Goal: Contribute content: Add original content to the website for others to see

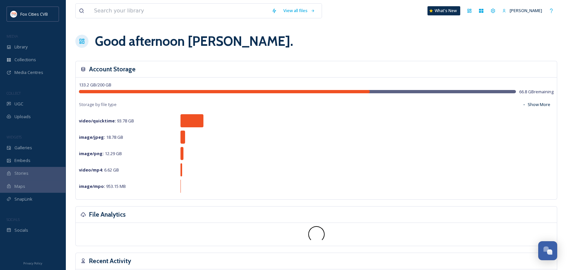
scroll to position [454, 0]
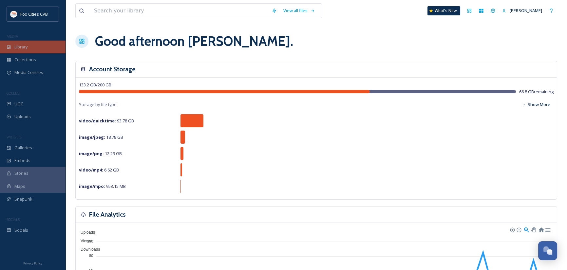
click at [30, 47] on div "Library" at bounding box center [32, 47] width 65 height 13
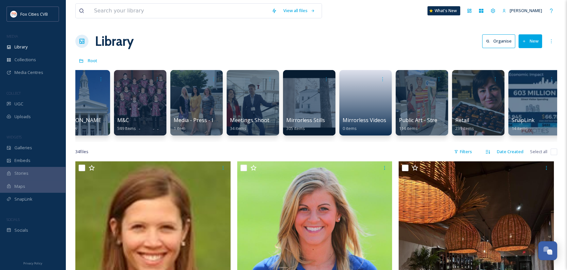
scroll to position [0, 470]
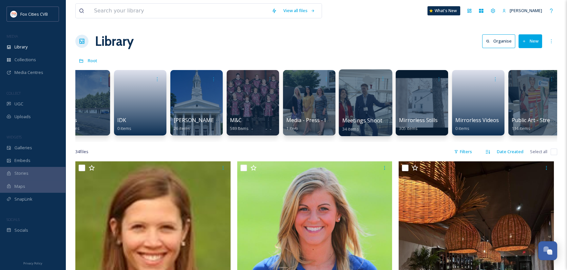
click at [372, 103] on div at bounding box center [364, 102] width 53 height 67
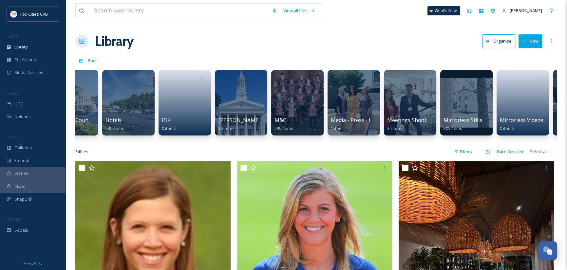
scroll to position [0, 428]
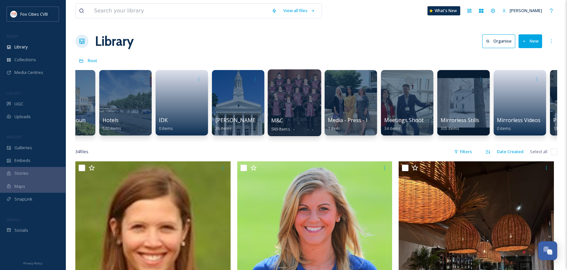
click at [291, 112] on div at bounding box center [293, 102] width 53 height 67
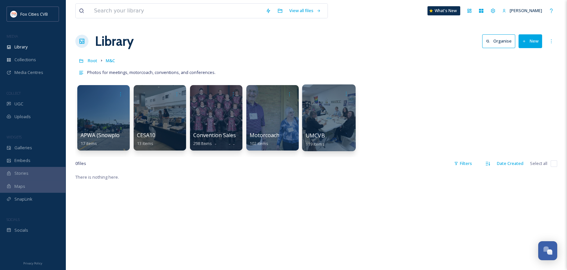
click at [324, 107] on div at bounding box center [328, 117] width 53 height 67
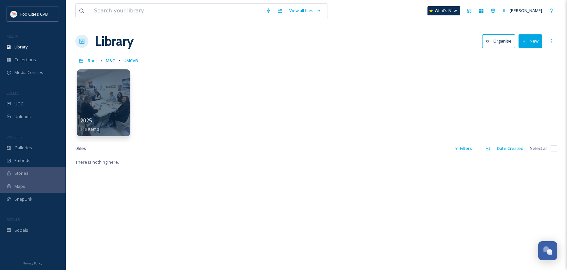
click at [106, 109] on div at bounding box center [103, 102] width 53 height 67
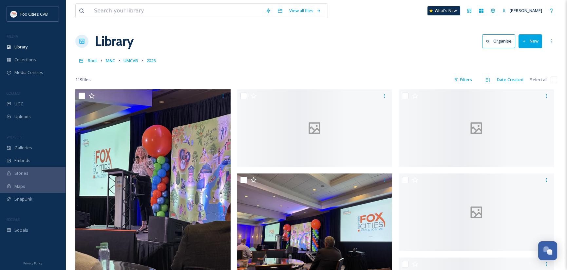
click at [531, 42] on button "New" at bounding box center [530, 40] width 24 height 13
click at [533, 55] on span "File Upload" at bounding box center [527, 56] width 22 height 6
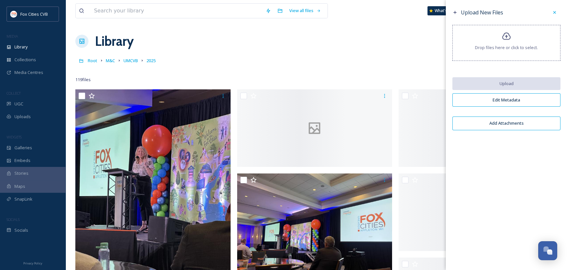
click at [509, 46] on span "Drop files here or click to select." at bounding box center [506, 48] width 63 height 6
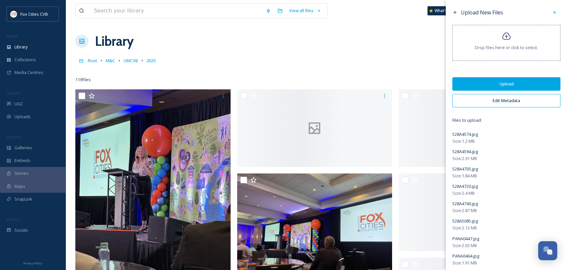
click at [509, 98] on button "Edit Metadata" at bounding box center [506, 100] width 108 height 13
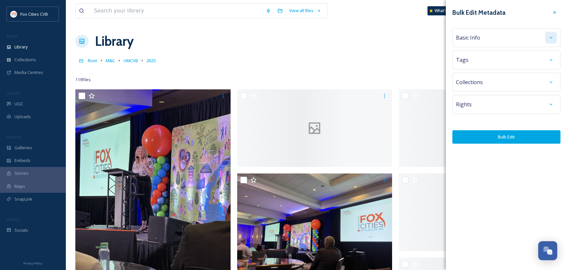
click at [544, 36] on div "Basic Info" at bounding box center [506, 38] width 101 height 12
click at [549, 38] on div at bounding box center [551, 38] width 12 height 12
click at [551, 37] on icon at bounding box center [550, 38] width 3 height 2
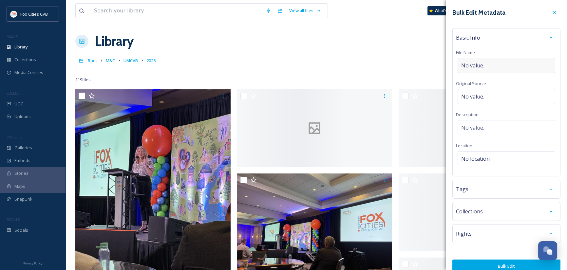
click at [512, 61] on div "No value." at bounding box center [506, 65] width 98 height 15
click at [494, 65] on input "UMCVB" at bounding box center [506, 65] width 101 height 15
click at [503, 65] on input "UMCVB - Motionworks" at bounding box center [506, 65] width 101 height 15
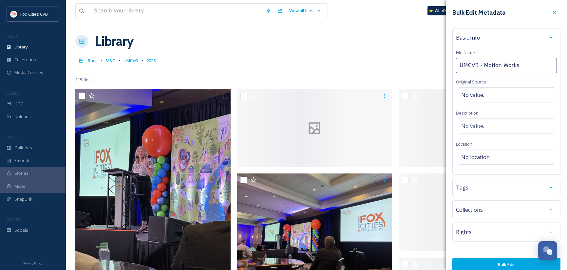
click at [520, 64] on input "UMCVB - Motion Works" at bounding box center [506, 65] width 101 height 15
type input "UMCVB - Motion Works Media"
click at [495, 154] on div "No location" at bounding box center [506, 157] width 98 height 15
click at [495, 155] on input at bounding box center [506, 159] width 97 height 14
click at [482, 160] on input at bounding box center [506, 159] width 97 height 14
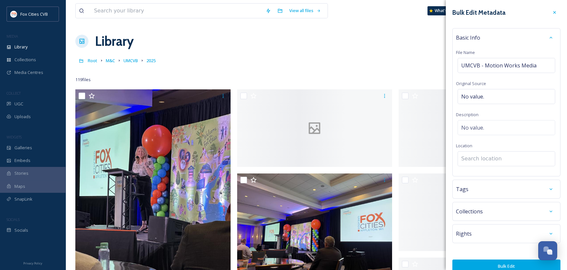
click at [478, 154] on input at bounding box center [506, 159] width 97 height 14
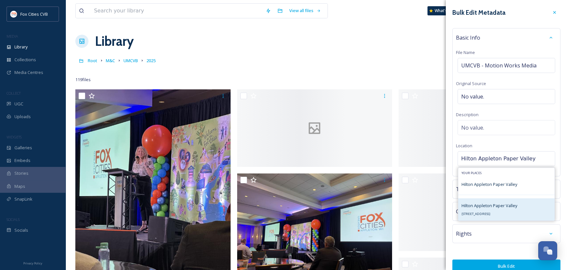
type input "Hilton Appleton Paper Valley"
click at [480, 177] on div "Hilton Appleton Paper Valley" at bounding box center [506, 184] width 96 height 14
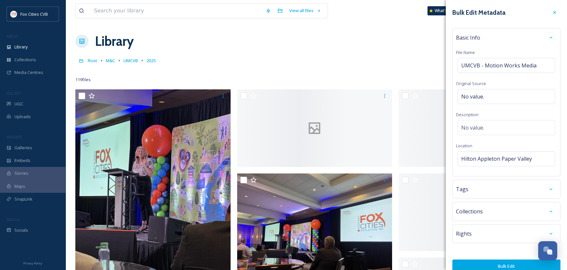
click at [502, 188] on div "Tags" at bounding box center [506, 189] width 101 height 12
click at [548, 189] on icon at bounding box center [550, 189] width 5 height 5
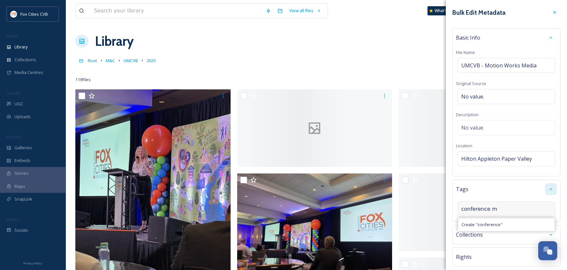
type input "conference"
click at [497, 209] on icon at bounding box center [499, 210] width 5 height 5
click at [497, 209] on input at bounding box center [493, 209] width 65 height 8
type input "conference"
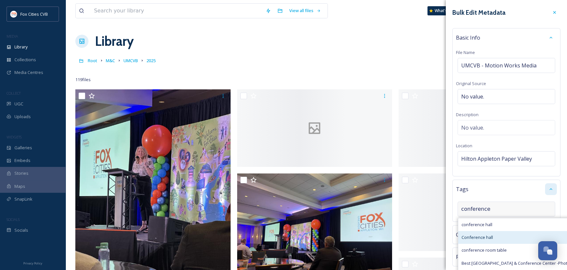
click at [505, 207] on input "conference" at bounding box center [493, 209] width 65 height 8
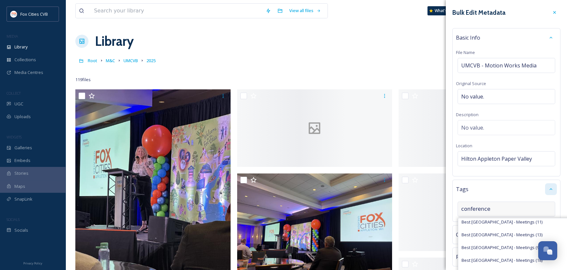
click at [503, 208] on input "conference" at bounding box center [493, 209] width 65 height 8
click at [503, 207] on input "conference" at bounding box center [493, 209] width 65 height 8
click at [522, 206] on div "conference conference hall Conference hall conference room table Best [GEOGRAPH…" at bounding box center [506, 209] width 98 height 15
click at [527, 197] on div "Tags conference conference hall Conference hall conference room table Best [GEO…" at bounding box center [506, 201] width 108 height 42
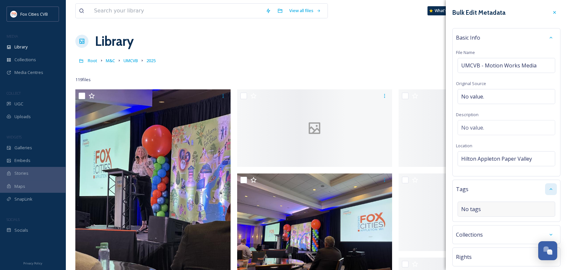
click at [531, 210] on div "No tags" at bounding box center [506, 209] width 98 height 15
click at [494, 225] on span "Create " conference "" at bounding box center [481, 225] width 41 height 6
click at [504, 211] on div "conference" at bounding box center [506, 216] width 98 height 28
click at [506, 209] on div "conference" at bounding box center [506, 216] width 98 height 28
click at [498, 219] on input at bounding box center [493, 222] width 65 height 8
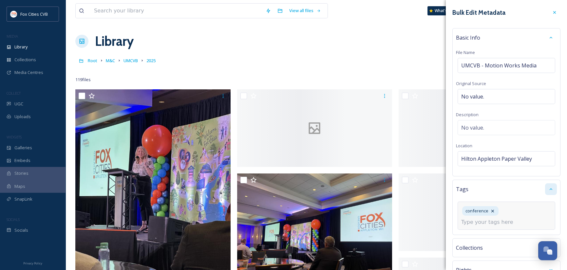
click at [500, 223] on input at bounding box center [493, 222] width 65 height 8
click at [474, 225] on input at bounding box center [493, 222] width 65 height 8
type input "meeting group"
click at [486, 241] on div "Create " meeting group "" at bounding box center [506, 237] width 96 height 13
click at [494, 238] on span "Create " meeting group "" at bounding box center [484, 238] width 47 height 6
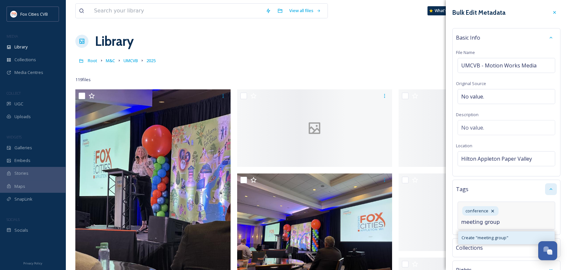
click at [503, 236] on span "Create " meeting group "" at bounding box center [484, 238] width 47 height 6
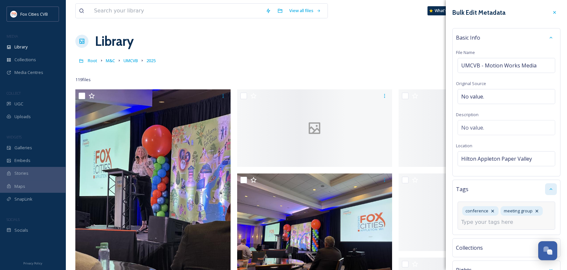
click at [511, 219] on input at bounding box center [493, 222] width 65 height 8
click at [489, 221] on input at bounding box center [493, 222] width 65 height 8
click at [474, 222] on input "break outs" at bounding box center [493, 222] width 65 height 8
click at [476, 222] on input "break outs" at bounding box center [493, 222] width 65 height 8
click at [492, 220] on input "break outs" at bounding box center [493, 222] width 65 height 8
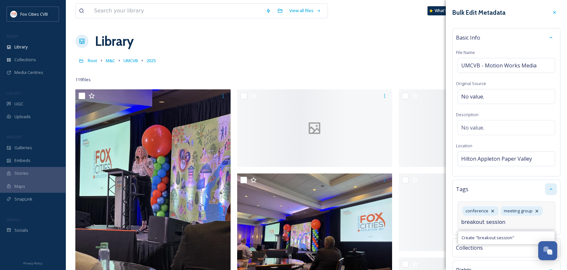
click at [519, 223] on input "breakout session" at bounding box center [493, 222] width 65 height 8
type input "breakout session"
click at [499, 238] on span "Create " breakout session "" at bounding box center [487, 238] width 53 height 6
click at [522, 225] on div "conference meeting group breakout session" at bounding box center [506, 222] width 98 height 41
click at [511, 220] on div "conference meeting group breakout session" at bounding box center [506, 222] width 98 height 41
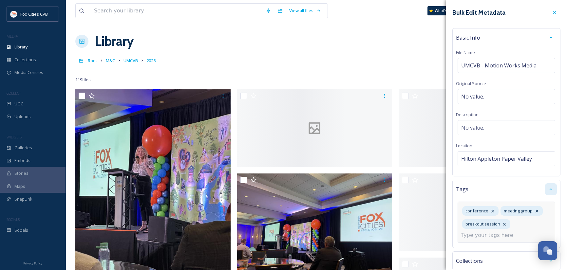
click at [511, 237] on input at bounding box center [493, 235] width 65 height 8
click at [479, 234] on input "bus" at bounding box center [493, 235] width 65 height 8
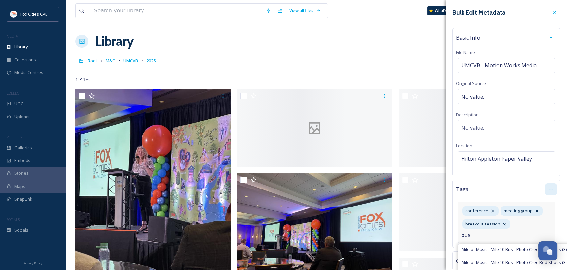
click at [473, 236] on input "bus" at bounding box center [493, 235] width 65 height 8
click at [467, 235] on input "bus" at bounding box center [493, 235] width 65 height 8
click at [468, 235] on input "bus" at bounding box center [493, 235] width 65 height 8
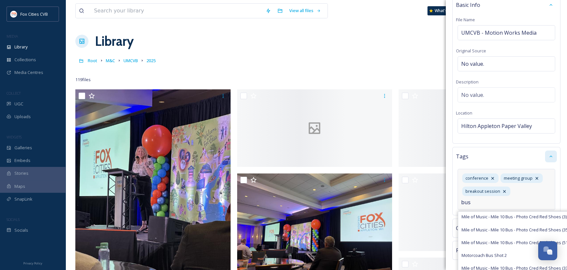
click at [474, 201] on input "bus" at bounding box center [493, 203] width 65 height 8
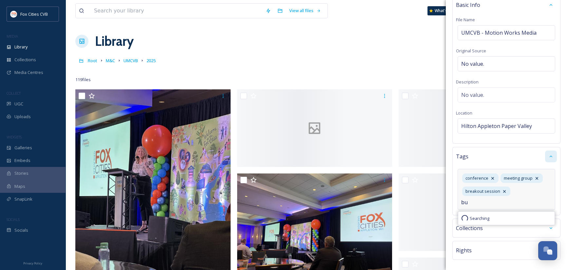
type input "b"
type input "2025"
click at [468, 219] on span "2025" at bounding box center [465, 218] width 9 height 6
click at [515, 201] on input at bounding box center [493, 203] width 65 height 8
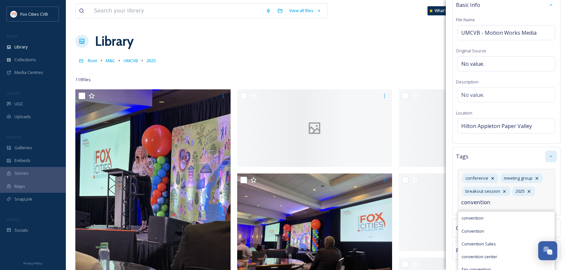
type input "convention"
click at [472, 218] on span "convention" at bounding box center [472, 218] width 22 height 6
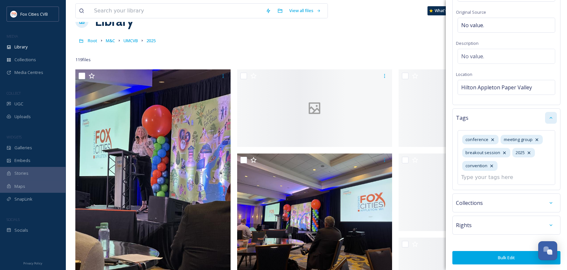
scroll to position [98, 0]
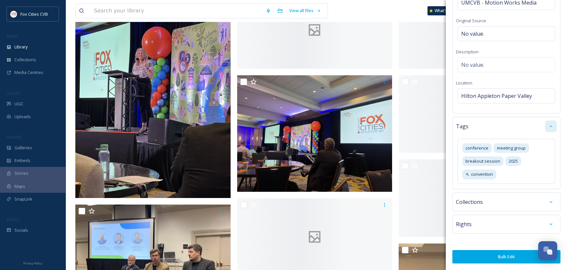
click at [513, 256] on button "Bulk Edit" at bounding box center [506, 256] width 108 height 13
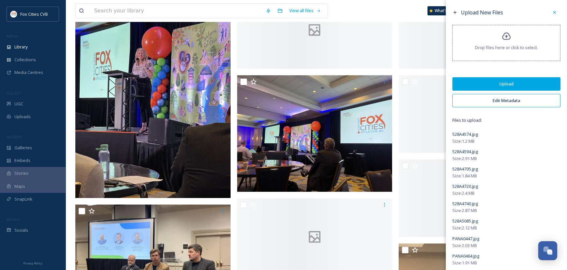
click at [512, 78] on button "Upload" at bounding box center [506, 83] width 108 height 13
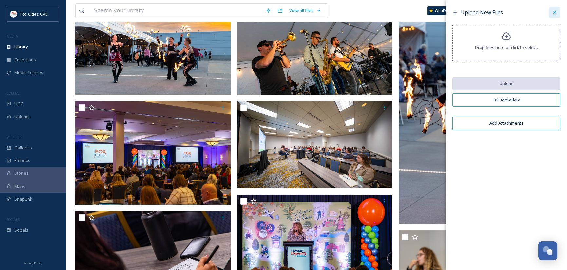
click at [555, 10] on icon at bounding box center [553, 12] width 5 height 5
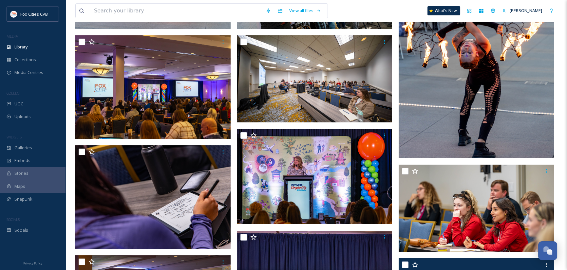
scroll to position [262, 0]
